Goal: Task Accomplishment & Management: Use online tool/utility

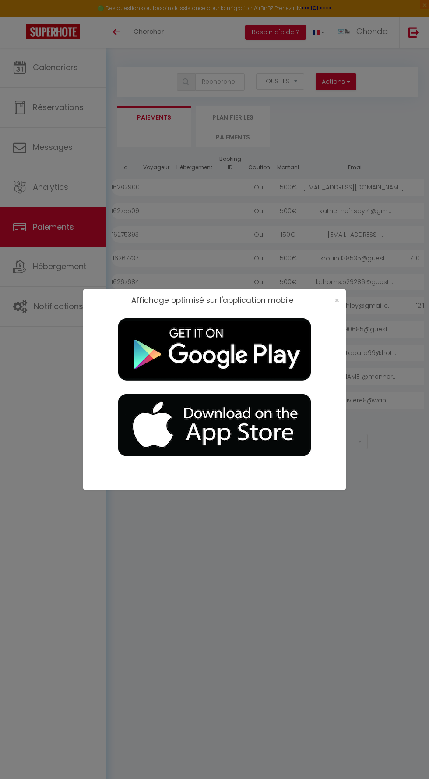
select select "2"
select select "0"
select select
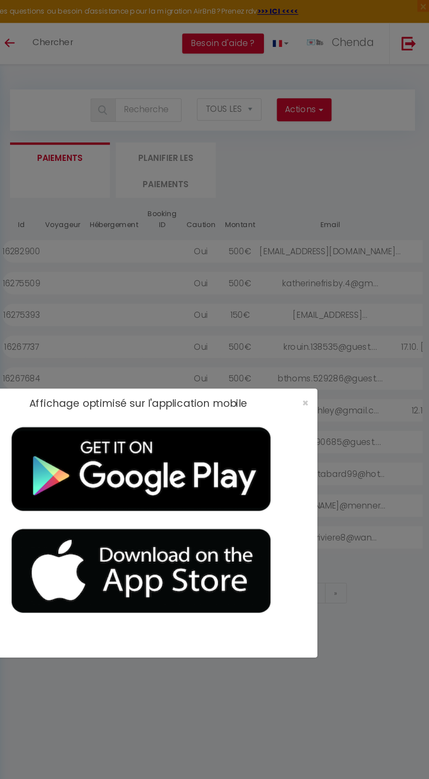
click at [344, 301] on div "×" at bounding box center [334, 300] width 22 height 9
click at [337, 300] on span "×" at bounding box center [337, 299] width 5 height 11
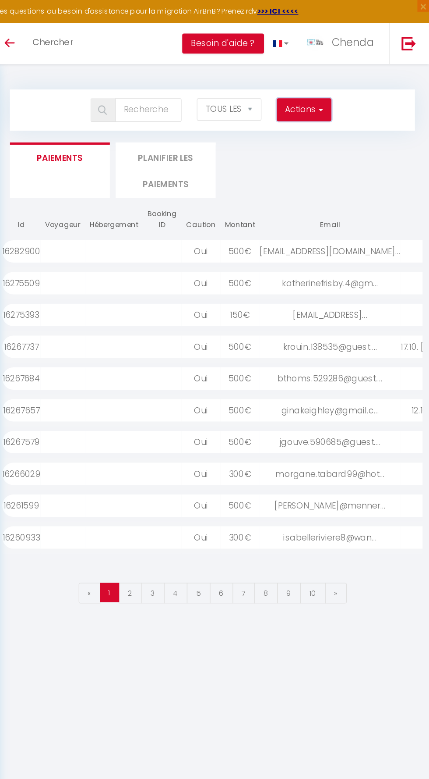
click at [335, 79] on button "Actions" at bounding box center [336, 82] width 40 height 18
click at [323, 108] on link "Créer nouveau lien caution" at bounding box center [302, 111] width 108 height 11
select select
select select "other"
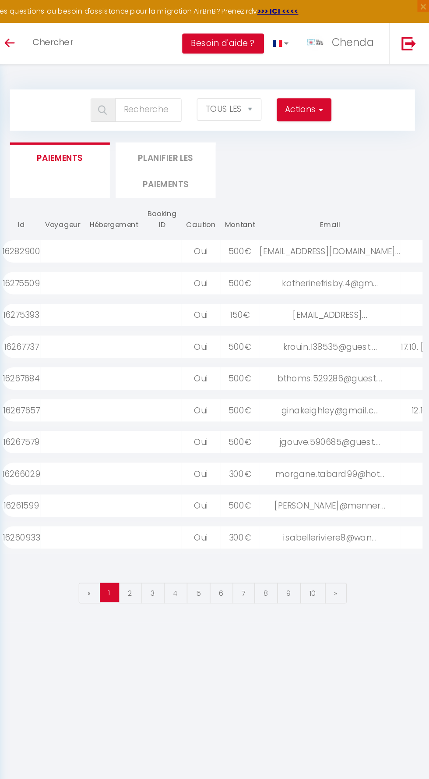
select select "692"
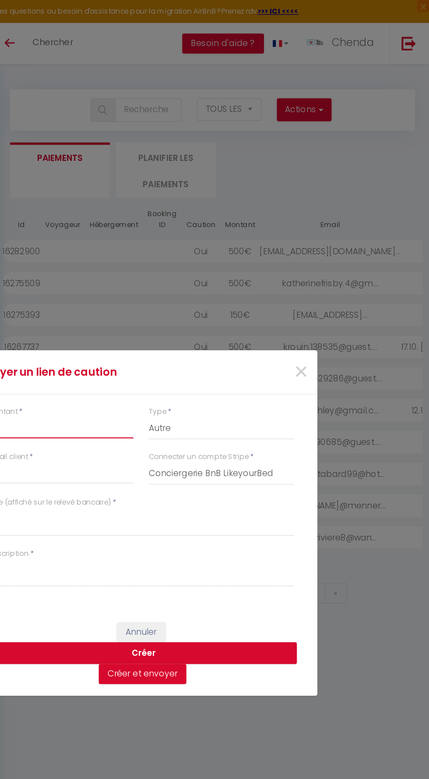
click at [174, 312] on input "Montant" at bounding box center [155, 319] width 108 height 16
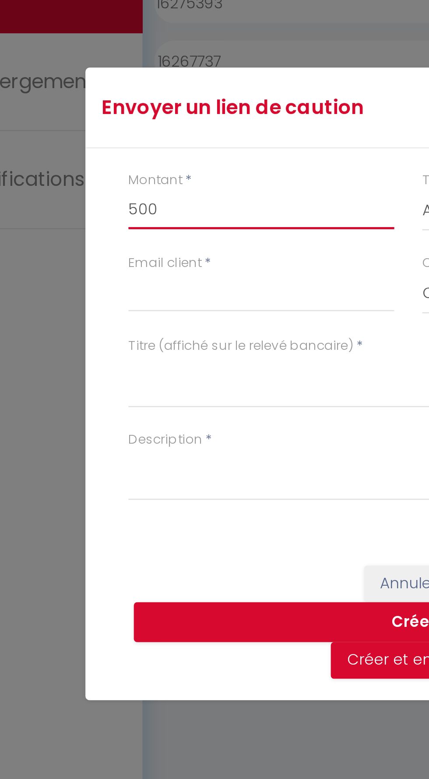
type input "500"
click at [120, 349] on div "Envoyer un lien de caution × Montant * 500 Type * Nuits Frais de ménage Taxe de…" at bounding box center [214, 389] width 263 height 779
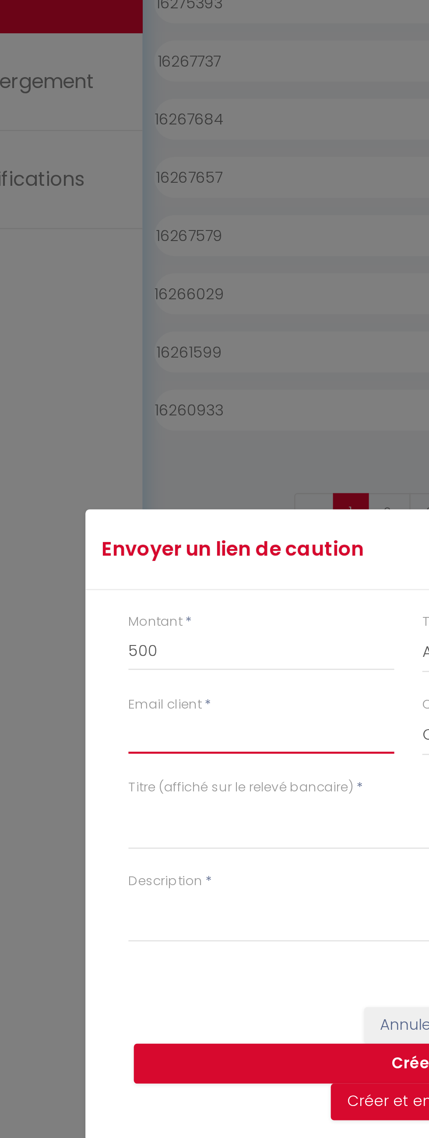
click at [146, 529] on input "Email client" at bounding box center [155, 532] width 108 height 16
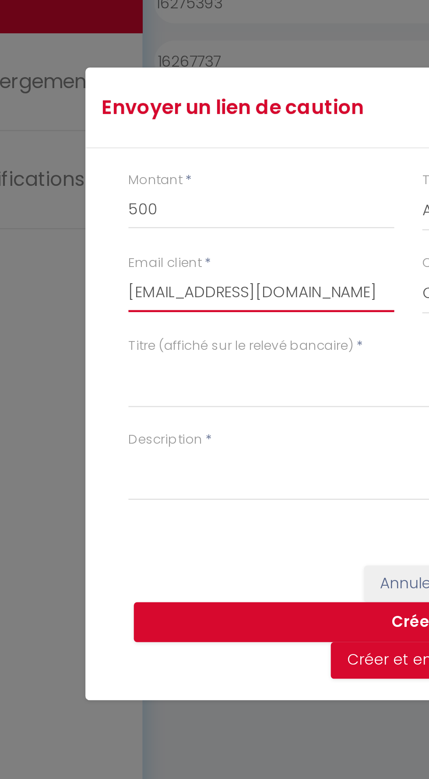
type input "lara.paredis@gmail.com"
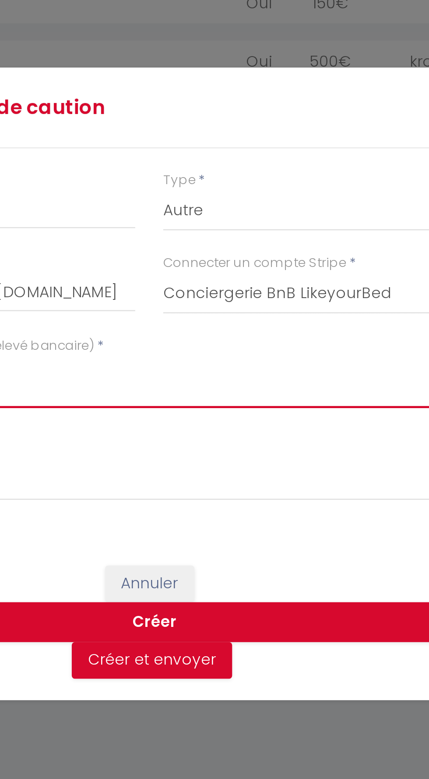
click at [186, 387] on textarea "Titre (affiché sur le relevé bancaire)" at bounding box center [215, 388] width 228 height 21
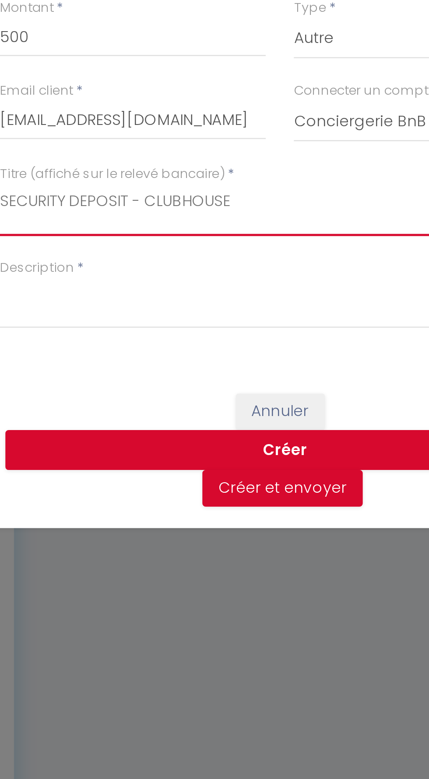
type textarea "SECURITY DEPOSIT - CLUBHOUSE"
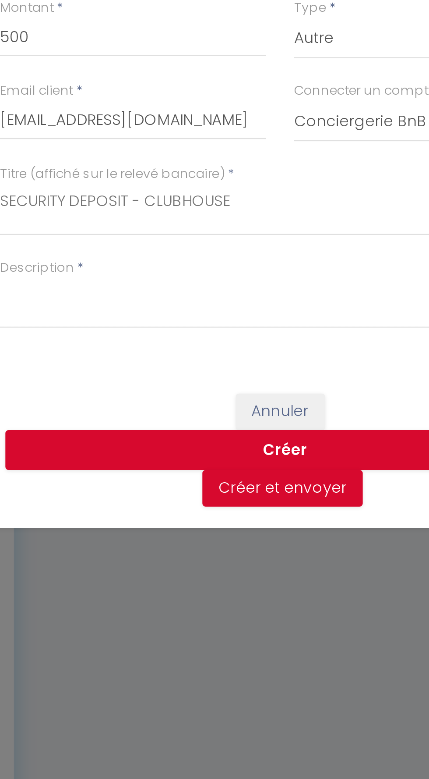
click at [117, 426] on div "Envoyer un lien de caution × Montant * 500 Type * Nuits Frais de ménage Taxe de…" at bounding box center [214, 389] width 263 height 779
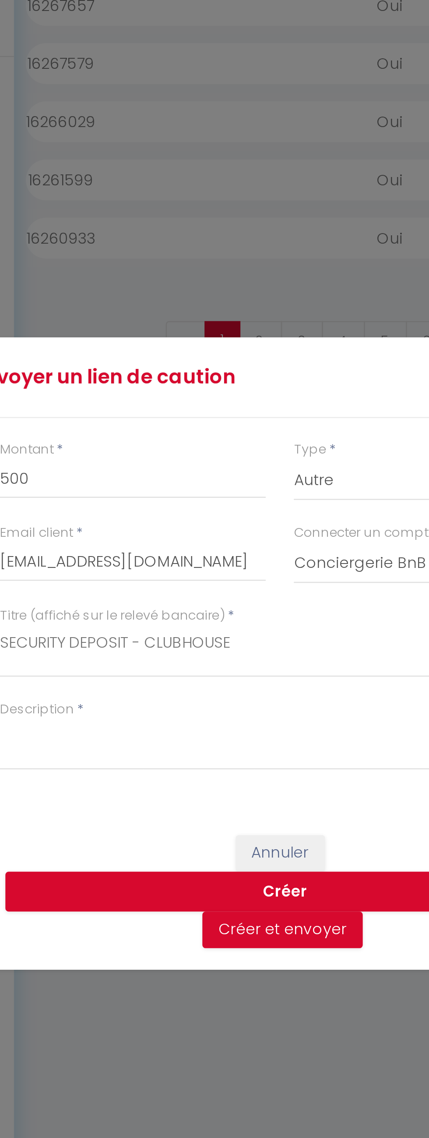
click at [196, 604] on div "Envoyer un lien de caution × Montant * 500 Type * Nuits Frais de ménage Taxe de…" at bounding box center [214, 569] width 263 height 1138
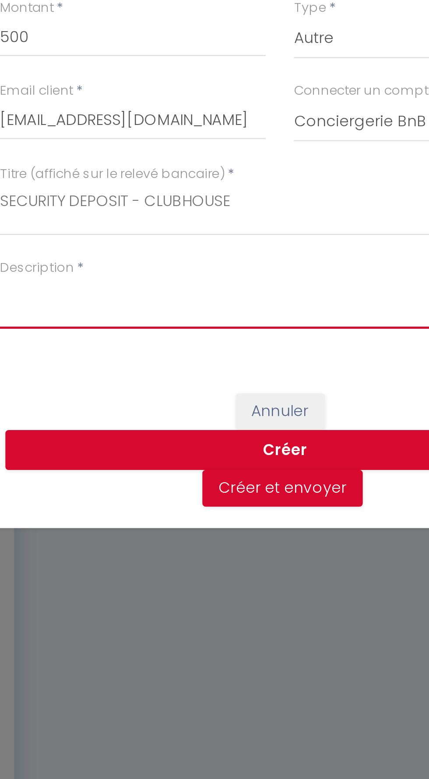
click at [117, 422] on textarea "Description" at bounding box center [215, 426] width 228 height 21
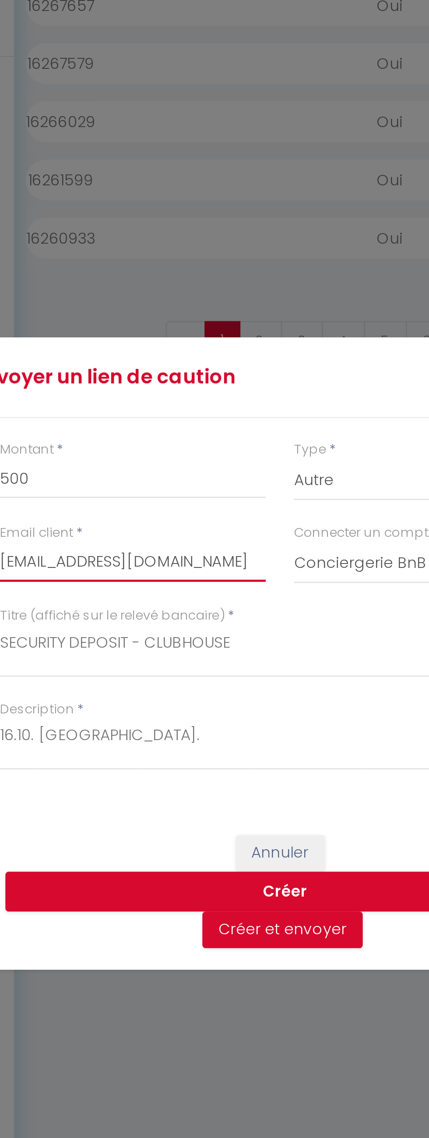
click at [112, 526] on input "lara.paredis@gmail.com" at bounding box center [155, 532] width 108 height 16
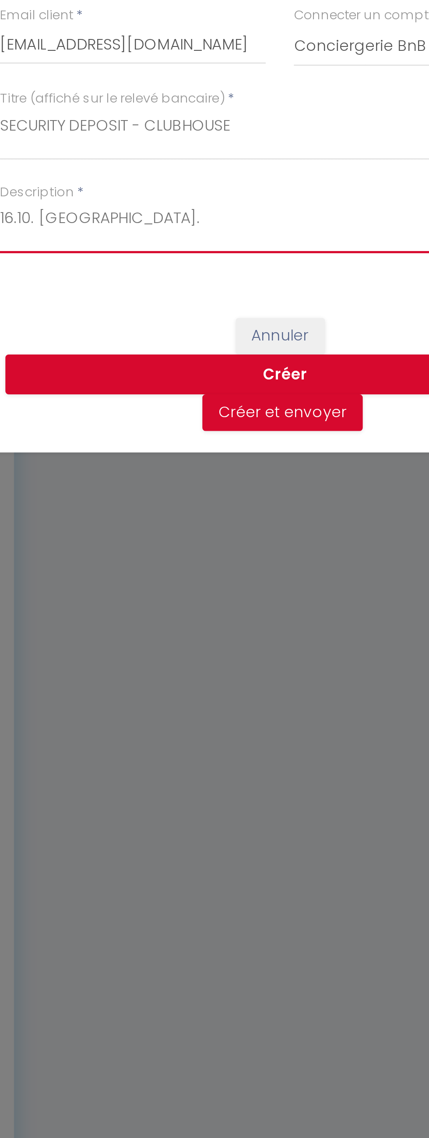
click at [170, 605] on textarea "16.10. Clubhouse." at bounding box center [215, 606] width 228 height 21
type textarea "16.10. [GEOGRAPHIC_DATA]. [GEOGRAPHIC_DATA]"
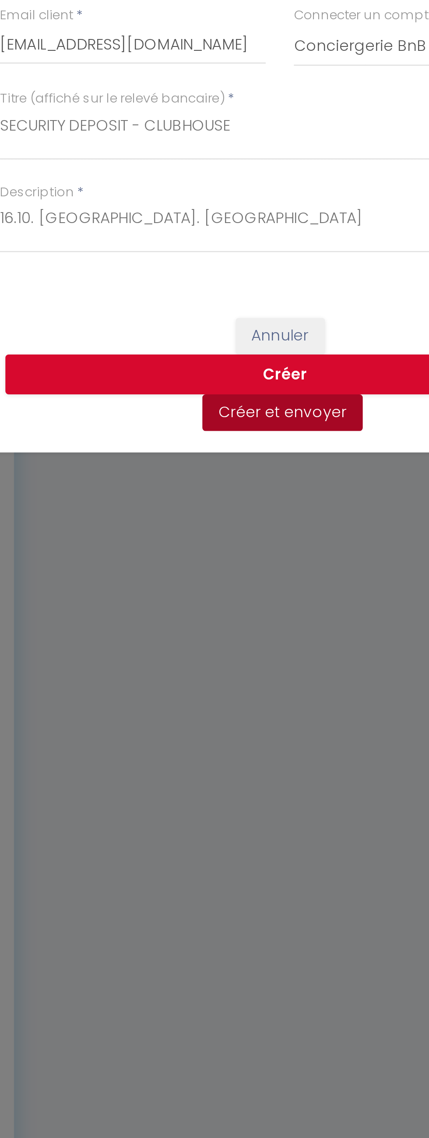
click at [199, 688] on button "Créer et envoyer" at bounding box center [215, 681] width 65 height 15
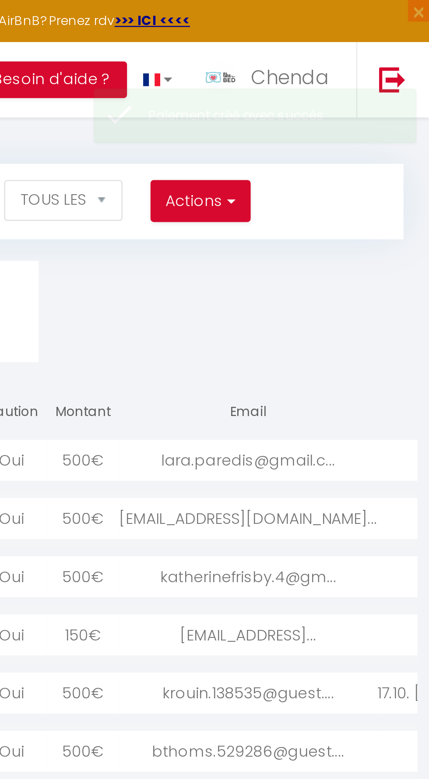
click at [373, 186] on div "lara.paredis@gmail.c..." at bounding box center [355, 187] width 105 height 17
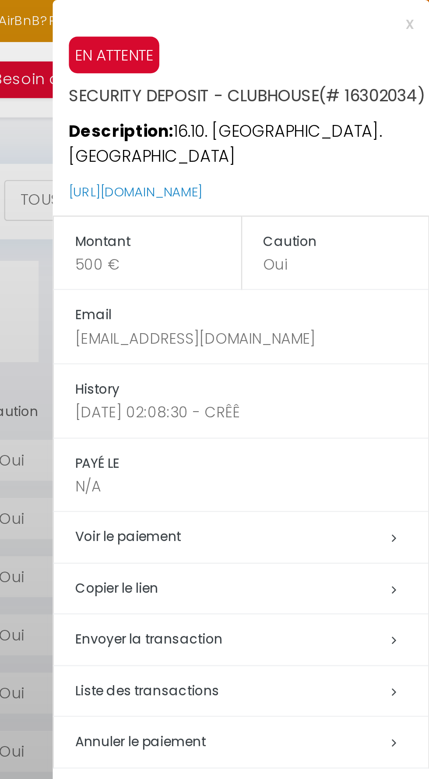
click at [318, 235] on h5 "Copier le lien" at bounding box center [357, 239] width 144 height 10
